Goal: Transaction & Acquisition: Purchase product/service

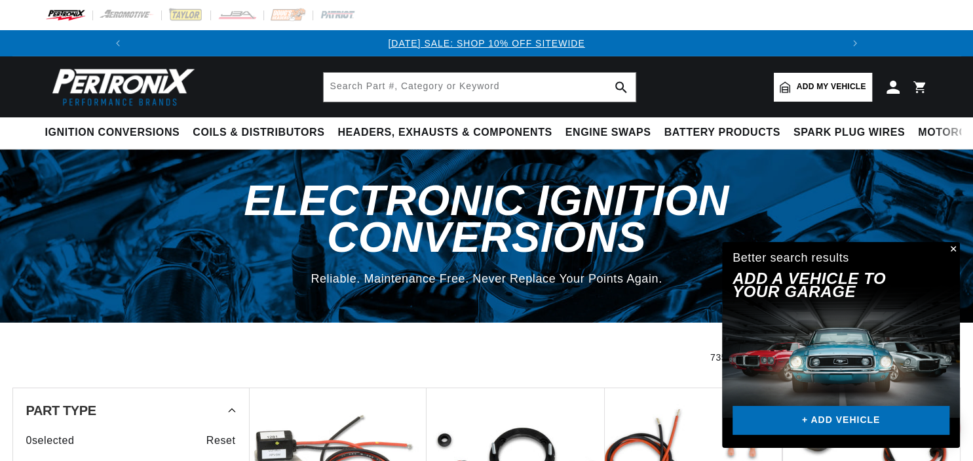
click at [833, 85] on span "Add my vehicle" at bounding box center [831, 87] width 69 height 12
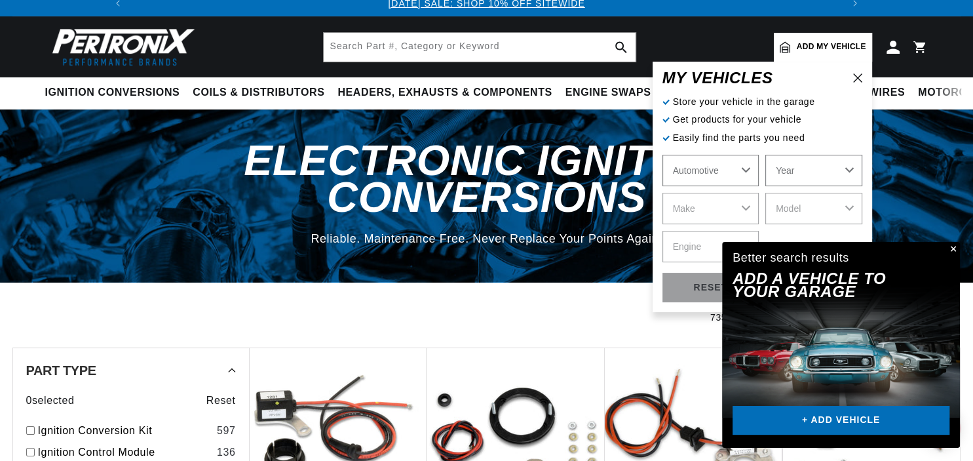
scroll to position [69, 0]
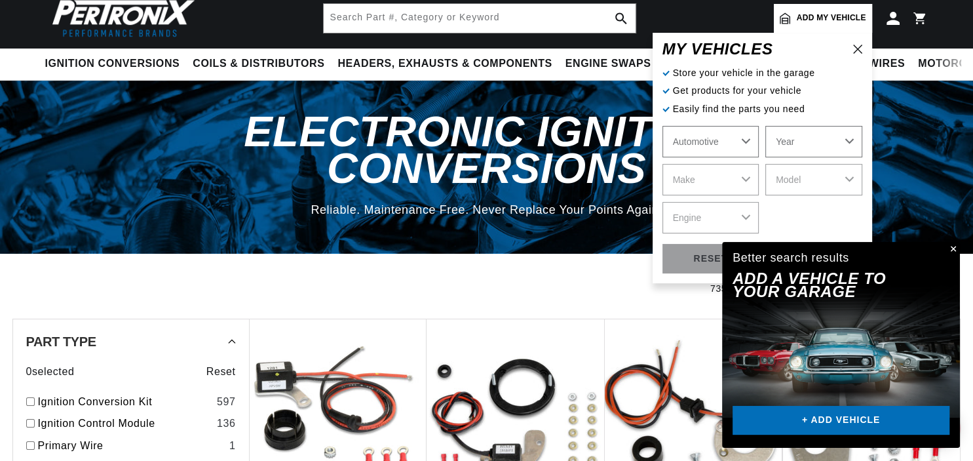
click at [951, 248] on button "Close" at bounding box center [952, 250] width 16 height 16
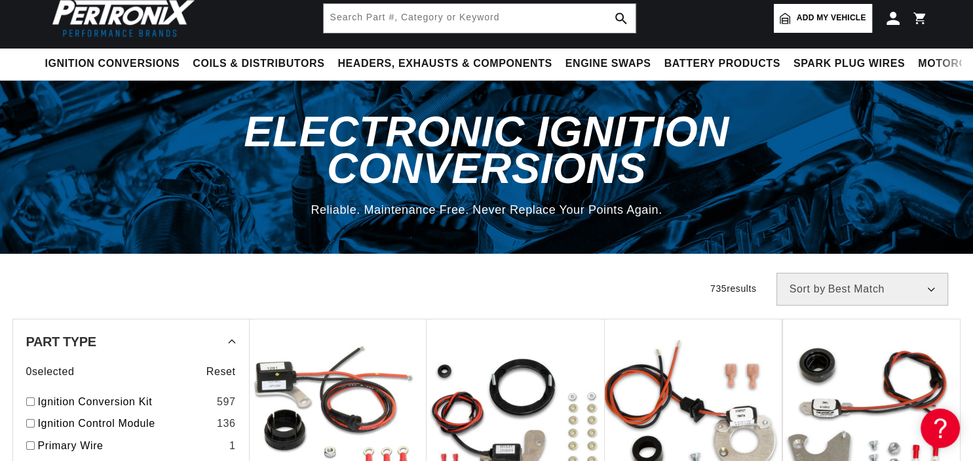
click at [837, 8] on link "Add my vehicle" at bounding box center [823, 18] width 98 height 29
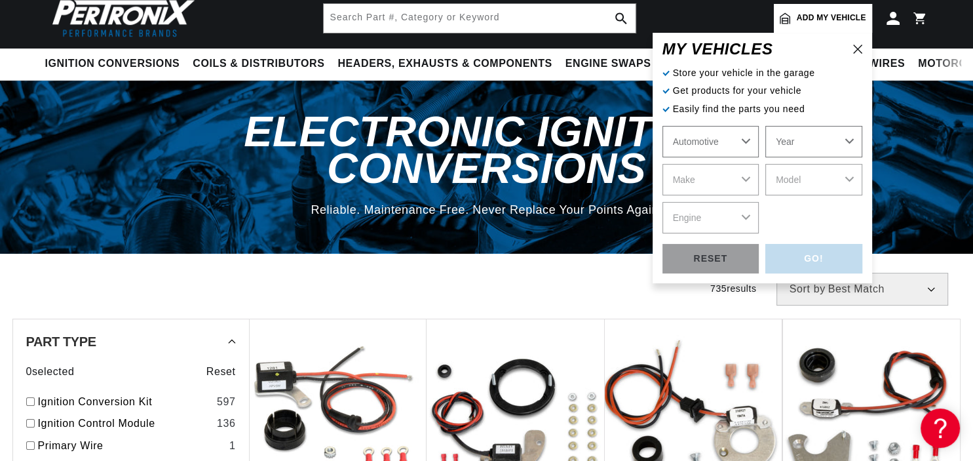
click at [663, 126] on select "Automotive Agricultural Industrial Marine Motorcycle" at bounding box center [711, 141] width 97 height 31
click option "Automotive" at bounding box center [0, 0] width 0 height 0
click at [663, 126] on select "Automotive Agricultural Industrial Marine Motorcycle" at bounding box center [711, 141] width 97 height 31
click option "Automotive" at bounding box center [0, 0] width 0 height 0
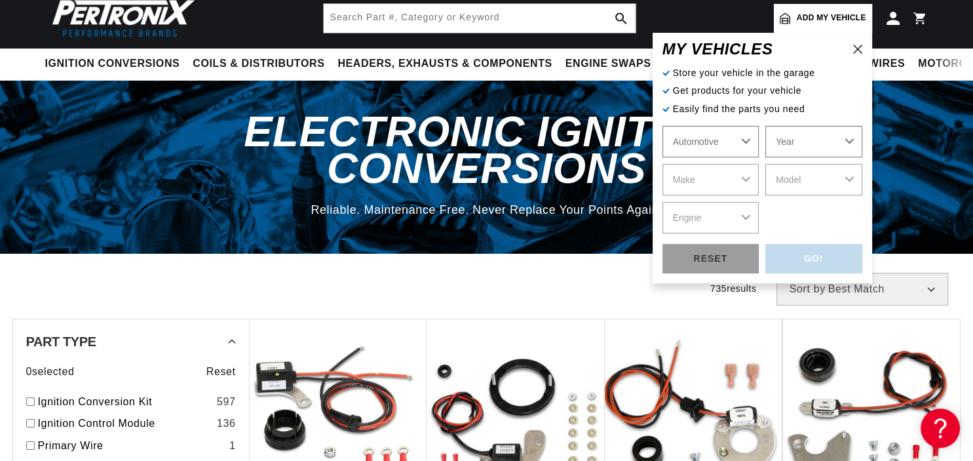
click at [765, 126] on select "Year 2022 2021 2020 2019 2018 2017 2016 2015 2014 2013 2012 2011 2010 2009 2008…" at bounding box center [813, 141] width 97 height 31
select select "1939"
click option "1939" at bounding box center [0, 0] width 0 height 0
select select "1939"
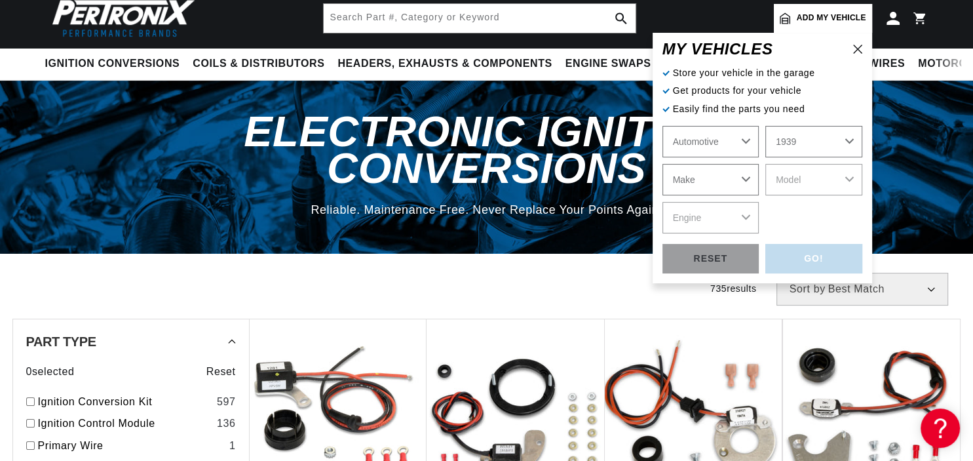
click at [663, 164] on select "Make American Bantam Chevrolet Ford Hudson Hupmobile Lincoln Studebaker" at bounding box center [711, 179] width 97 height 31
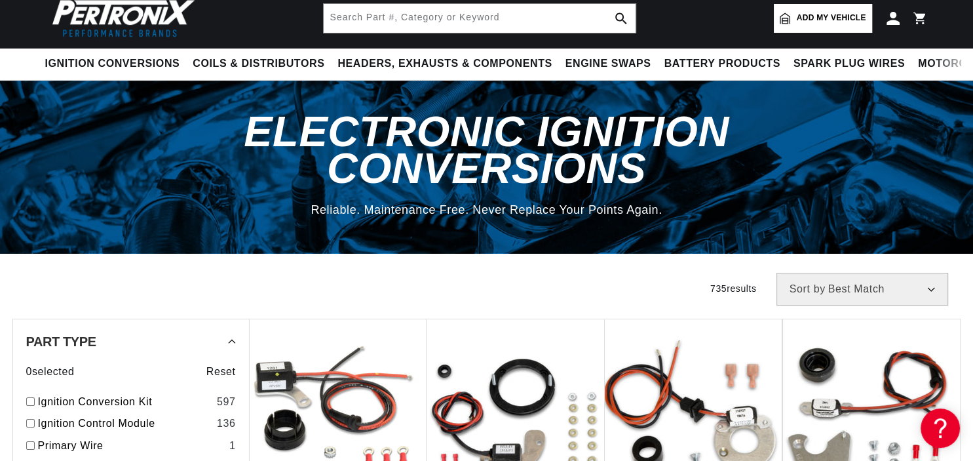
click at [554, 273] on div "Filters 735 results Show Universal Parts Sort by Best Match Featured Name, A-Z …" at bounding box center [486, 289] width 949 height 33
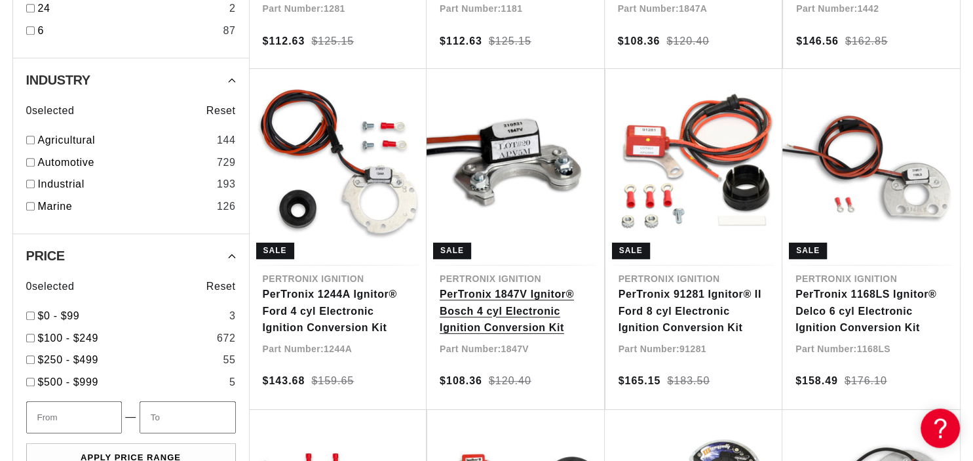
scroll to position [692, 0]
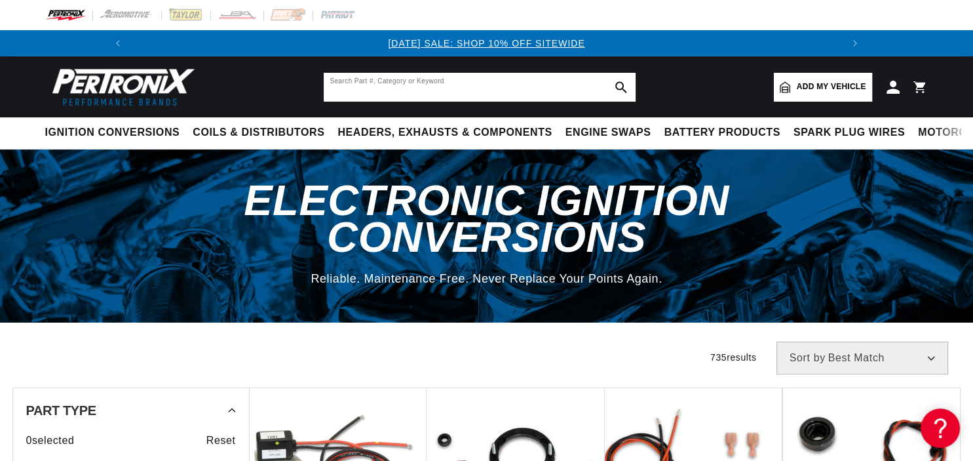
click at [451, 82] on input "text" at bounding box center [480, 87] width 312 height 29
type input "1gs-4103a"
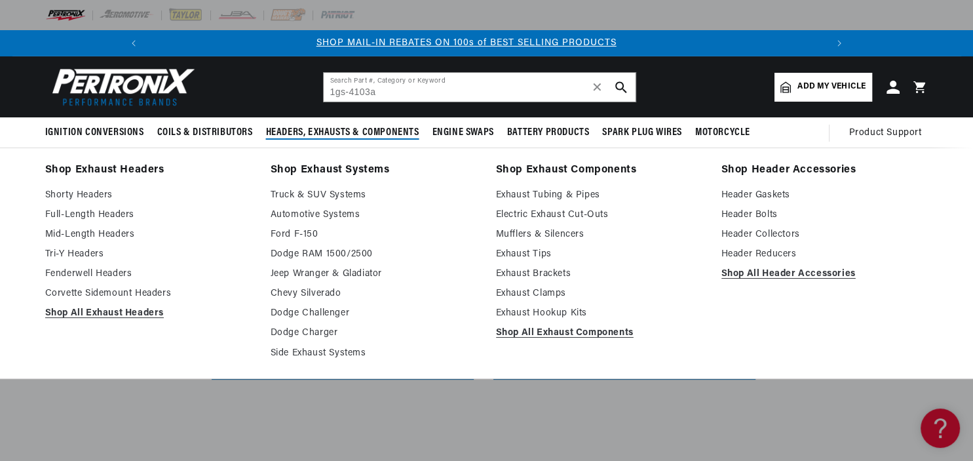
scroll to position [0, 701]
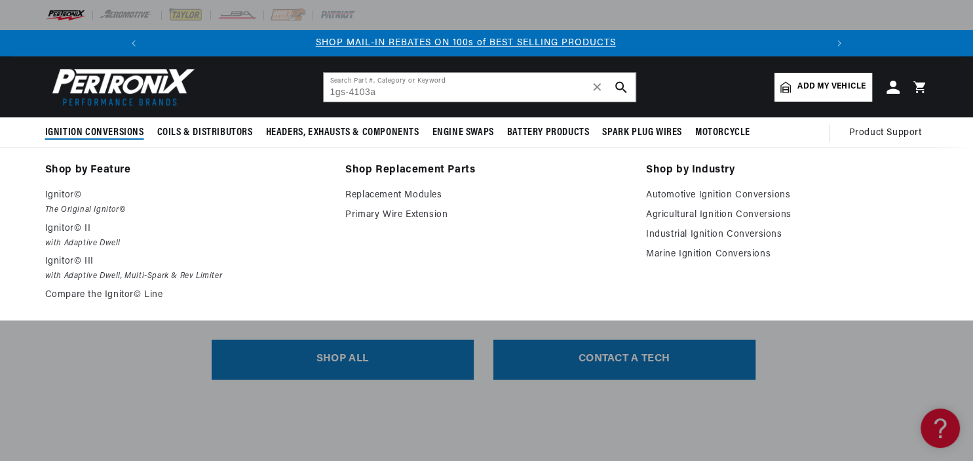
click at [85, 132] on span "Ignition Conversions" at bounding box center [94, 133] width 99 height 14
click at [761, 195] on link "Automotive Ignition Conversions" at bounding box center [787, 195] width 282 height 16
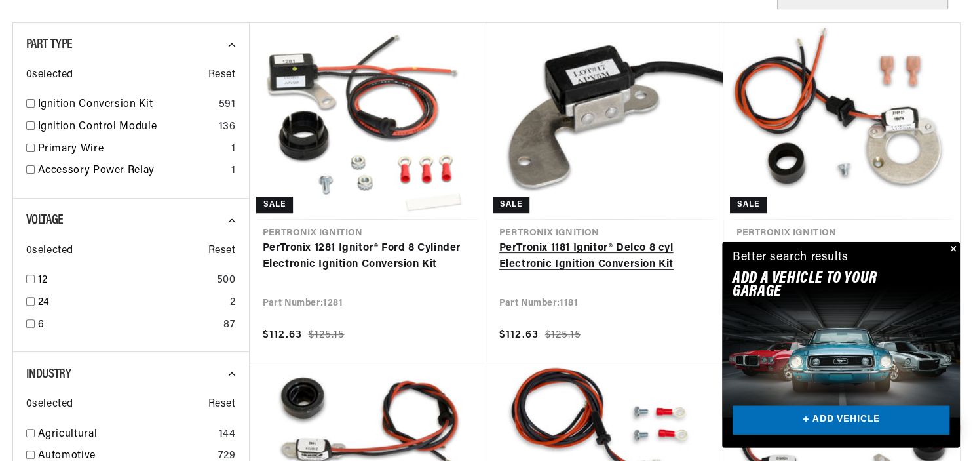
scroll to position [415, 0]
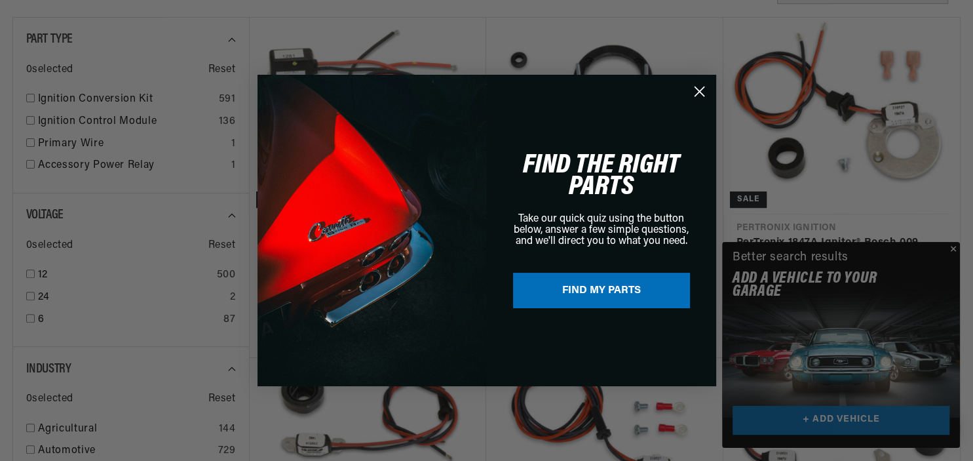
click at [702, 88] on icon "Close dialog" at bounding box center [699, 91] width 9 height 9
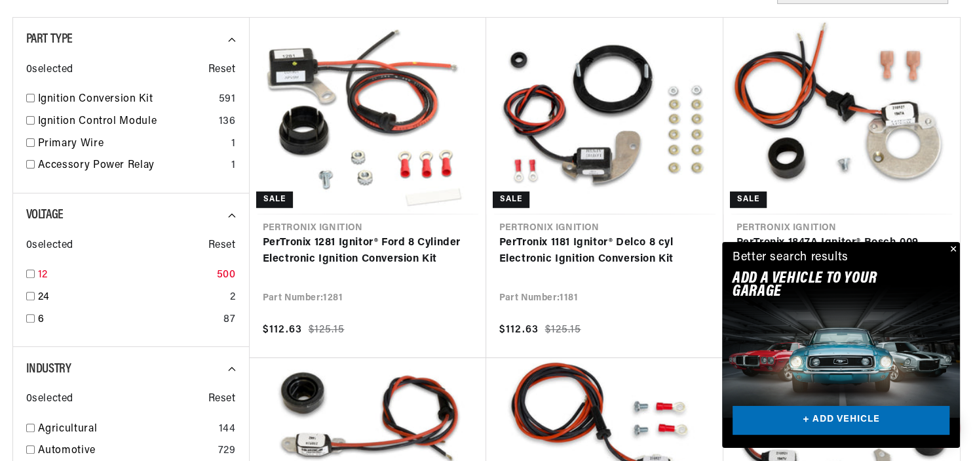
click at [31, 273] on input "checkbox" at bounding box center [30, 273] width 9 height 9
checkbox input "true"
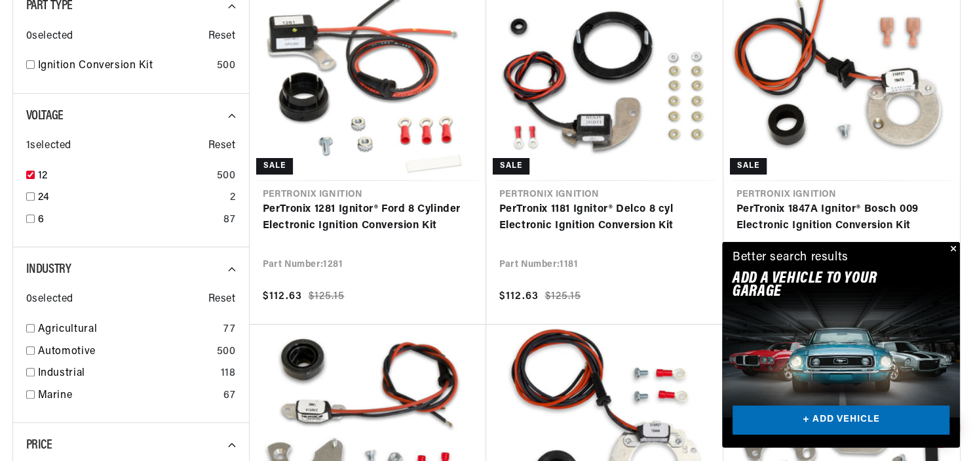
scroll to position [484, 0]
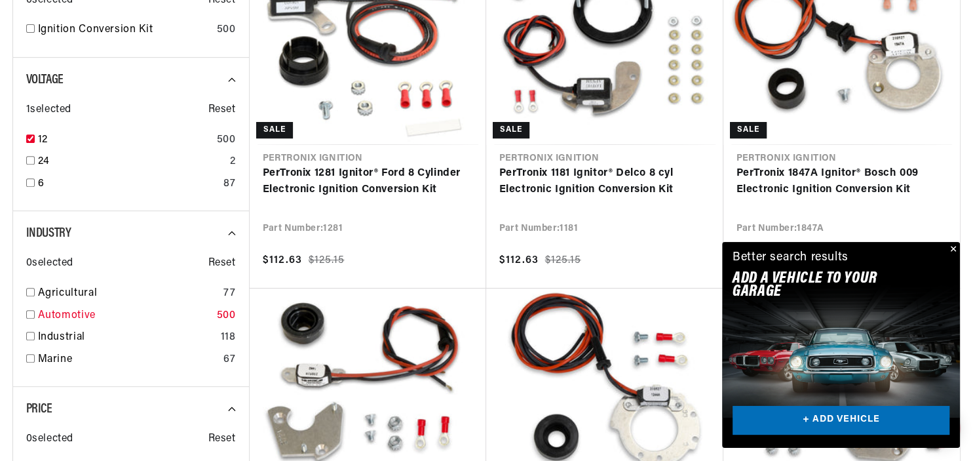
click at [31, 313] on input "checkbox" at bounding box center [30, 314] width 9 height 9
checkbox input "true"
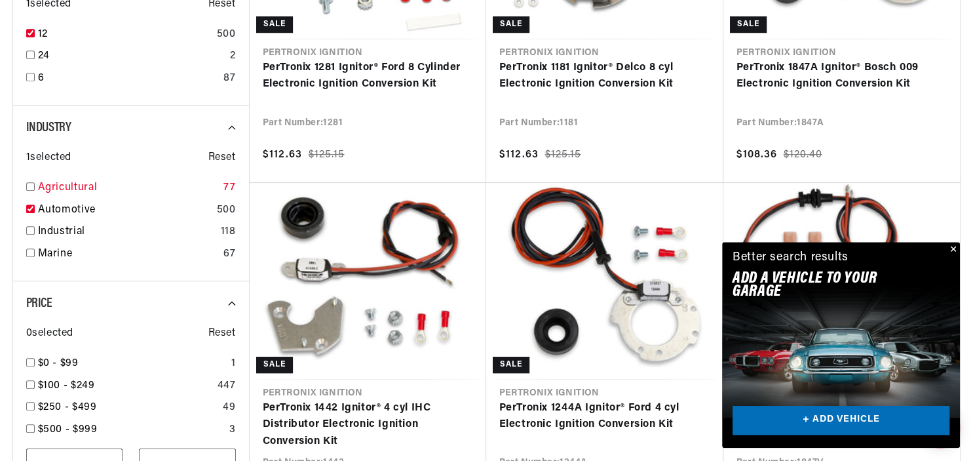
scroll to position [623, 0]
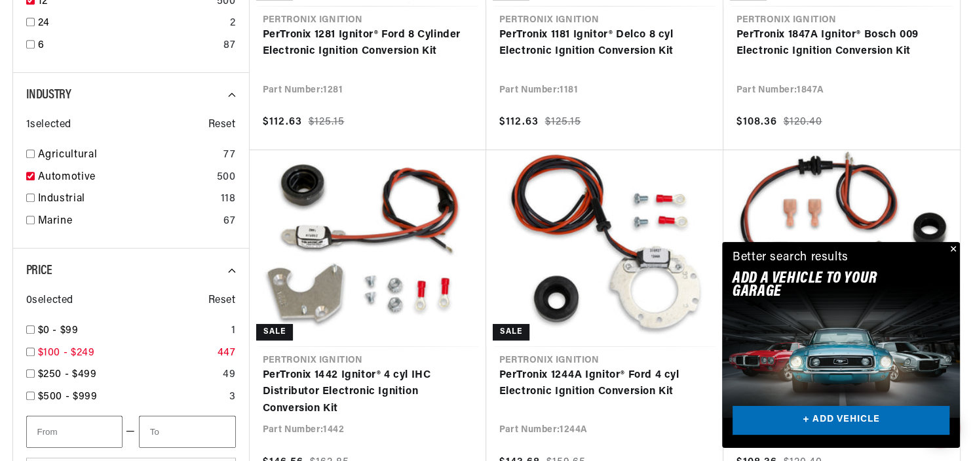
click at [33, 347] on input "checkbox" at bounding box center [30, 351] width 9 height 9
checkbox input "true"
type input "100"
type input "250"
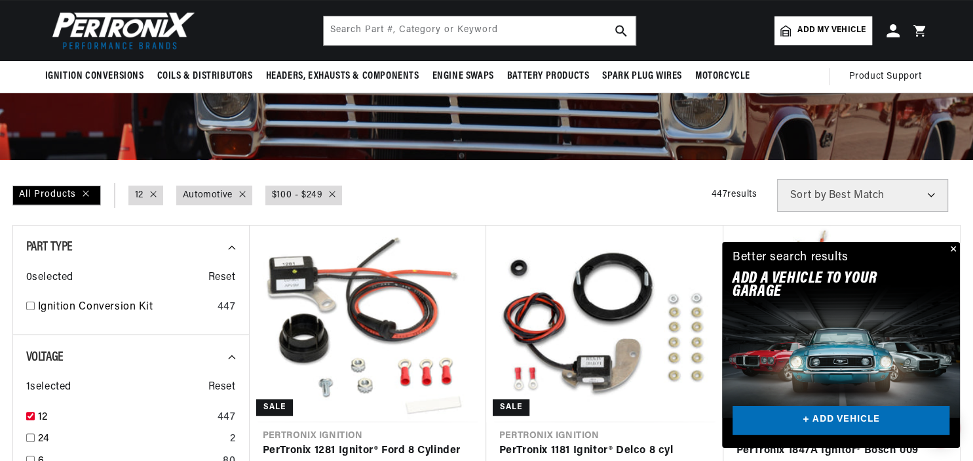
scroll to position [0, 701]
click at [34, 301] on input "checkbox" at bounding box center [30, 305] width 9 height 9
checkbox input "true"
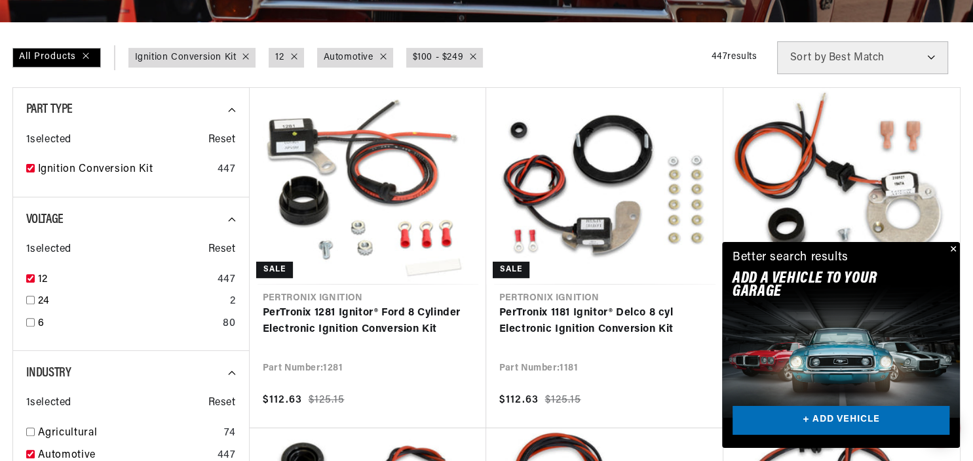
scroll to position [346, 0]
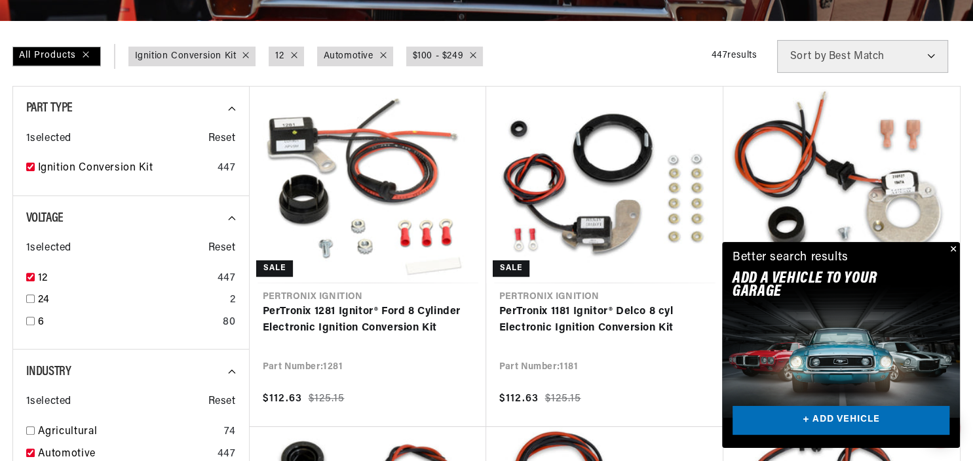
click at [954, 250] on button "Close" at bounding box center [952, 250] width 16 height 16
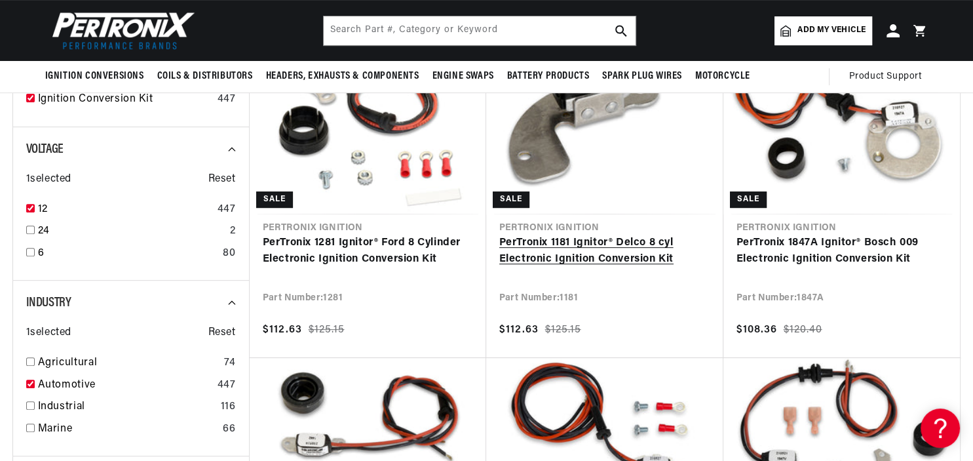
scroll to position [0, 0]
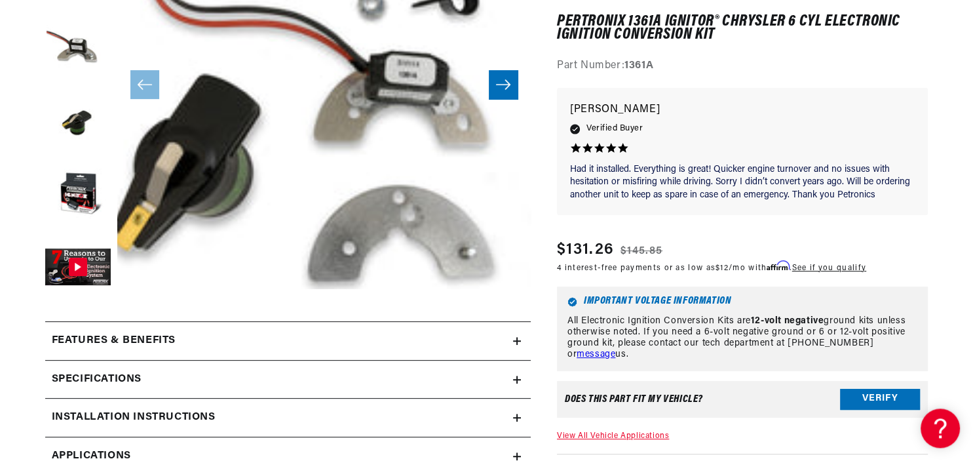
scroll to position [346, 0]
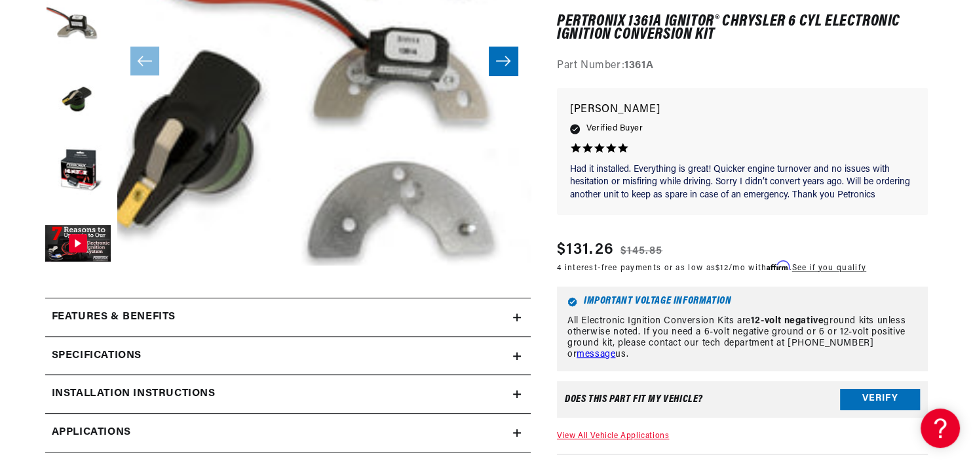
click at [109, 434] on span "Applications" at bounding box center [91, 432] width 79 height 17
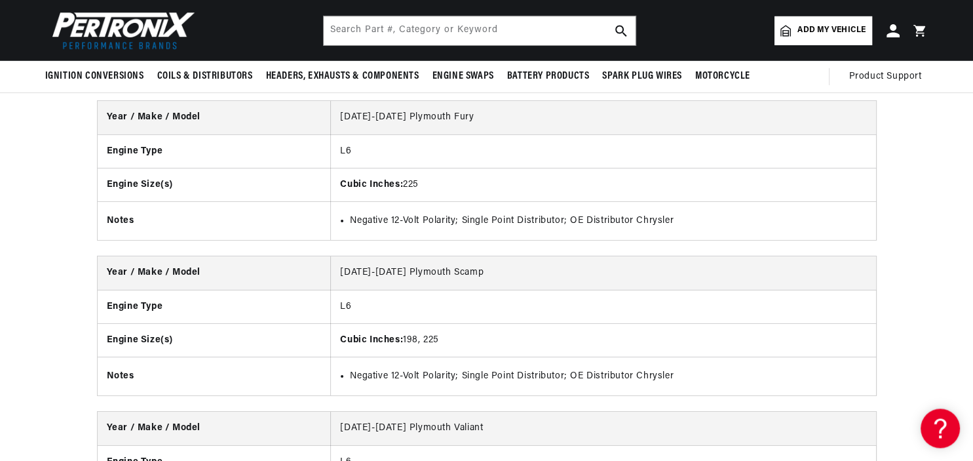
scroll to position [8416, 0]
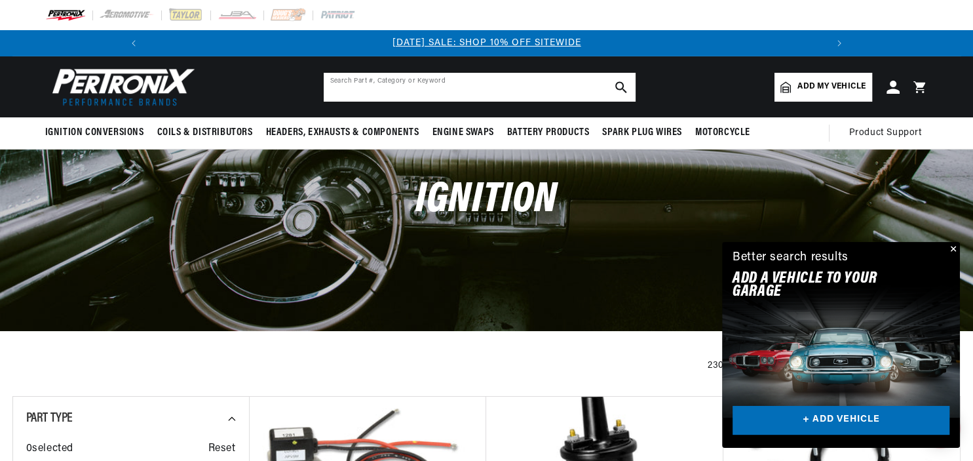
click at [421, 91] on input "text" at bounding box center [480, 87] width 312 height 29
type input "solar"
